Goal: Transaction & Acquisition: Purchase product/service

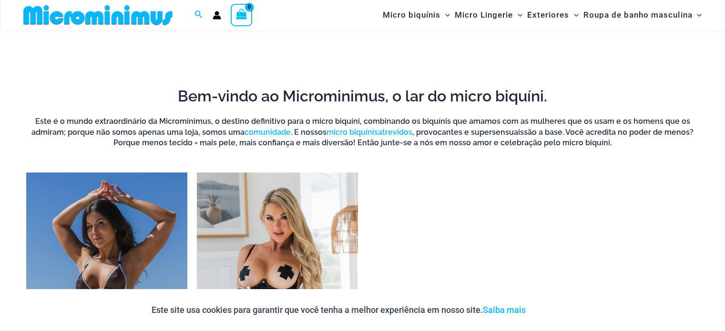
scroll to position [802, 0]
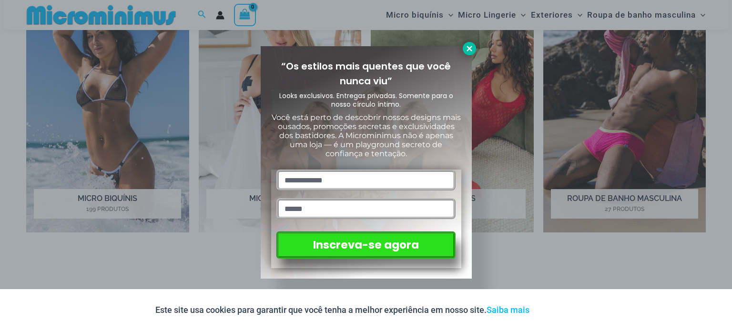
click at [470, 46] on icon at bounding box center [469, 48] width 9 height 9
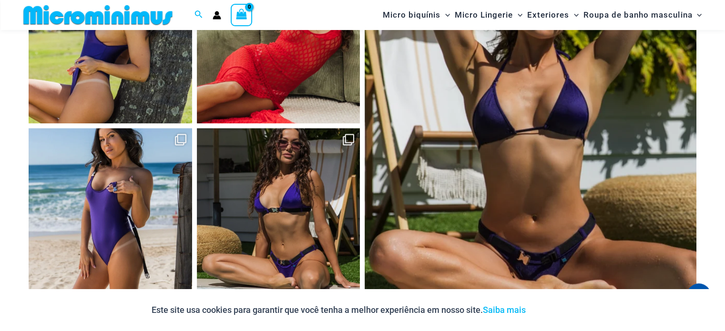
scroll to position [3931, 0]
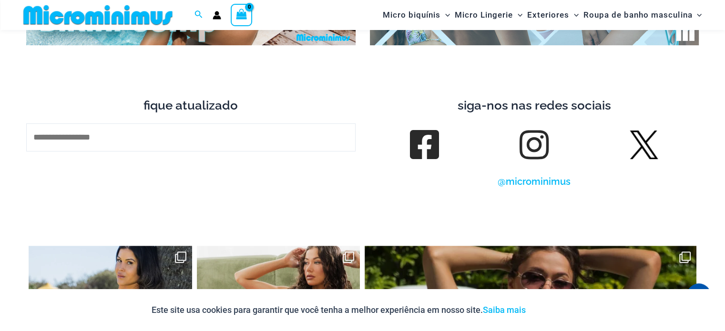
click at [643, 156] on img at bounding box center [644, 145] width 29 height 29
click at [530, 187] on font "@microminimus" at bounding box center [534, 181] width 73 height 11
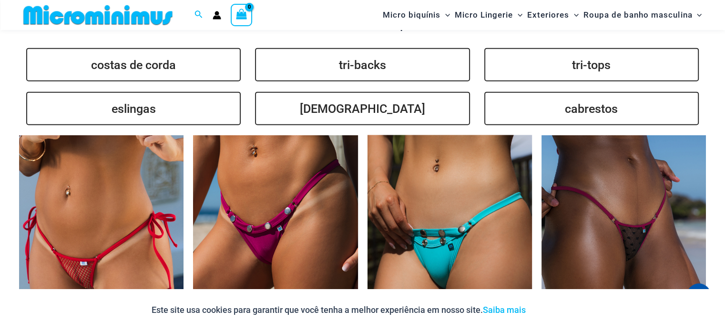
scroll to position [2262, 0]
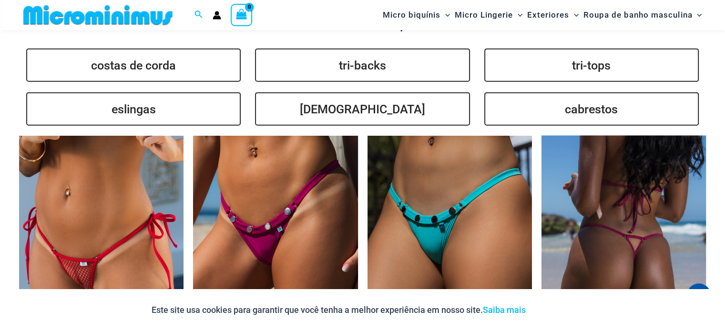
click at [643, 199] on img at bounding box center [624, 259] width 164 height 247
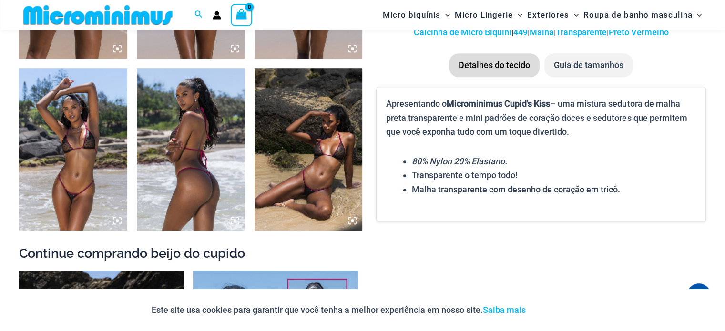
scroll to position [763, 0]
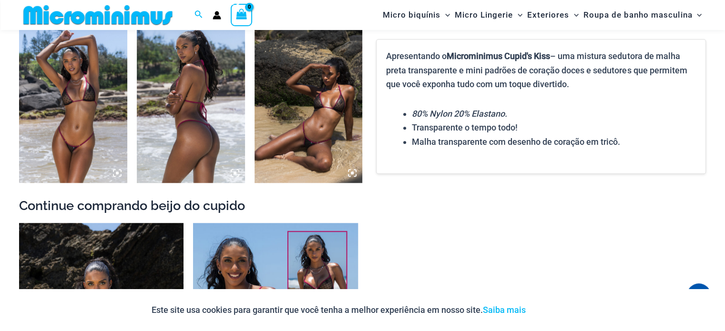
click at [311, 115] on img at bounding box center [309, 101] width 108 height 162
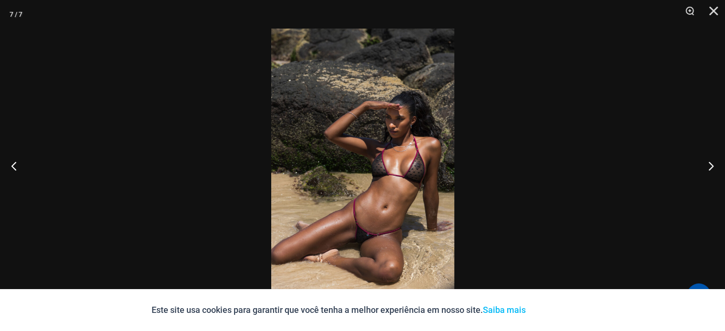
click at [363, 234] on img at bounding box center [362, 166] width 183 height 274
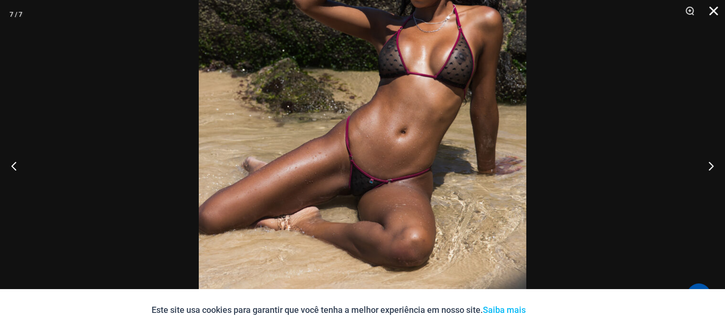
click at [716, 11] on button "Fechar" at bounding box center [710, 14] width 24 height 29
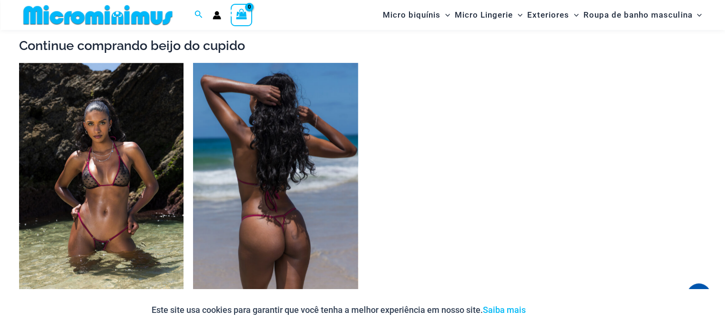
scroll to position [944, 0]
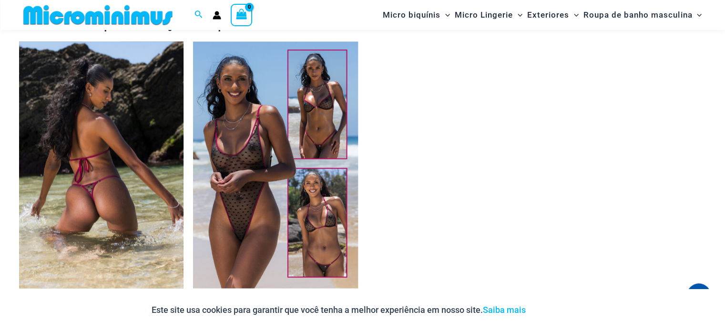
click at [107, 186] on img at bounding box center [101, 164] width 164 height 247
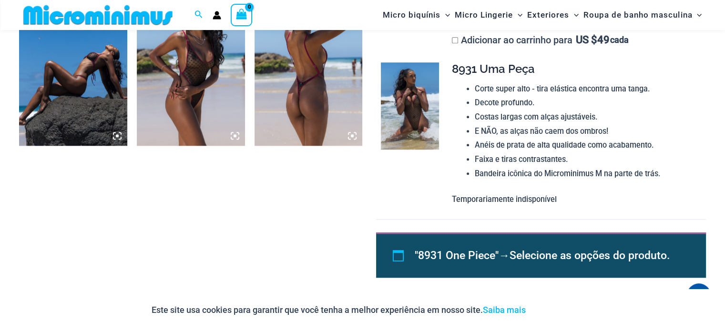
scroll to position [802, 0]
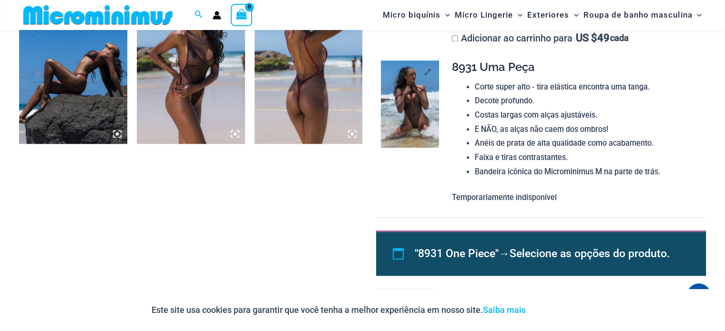
click at [408, 123] on img at bounding box center [410, 104] width 58 height 87
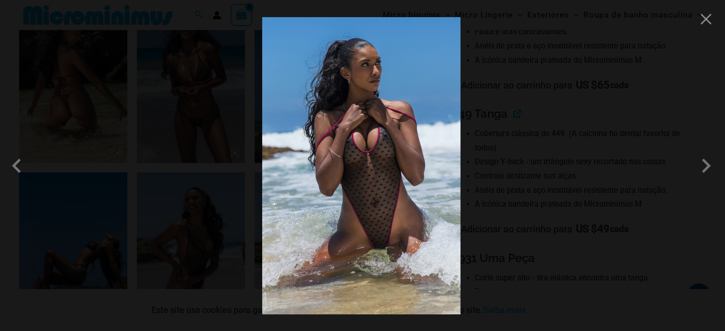
scroll to position [754, 0]
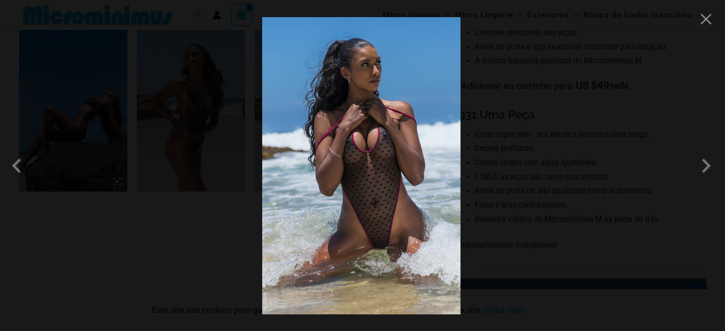
click at [391, 208] on img at bounding box center [361, 165] width 198 height 297
click at [699, 20] on button "Close" at bounding box center [706, 19] width 14 height 14
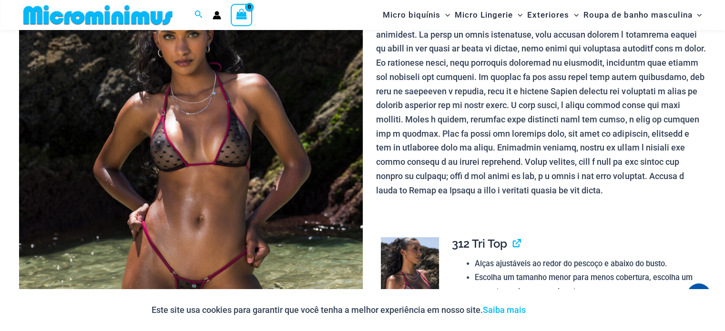
scroll to position [0, 0]
